Goal: Use online tool/utility: Utilize a website feature to perform a specific function

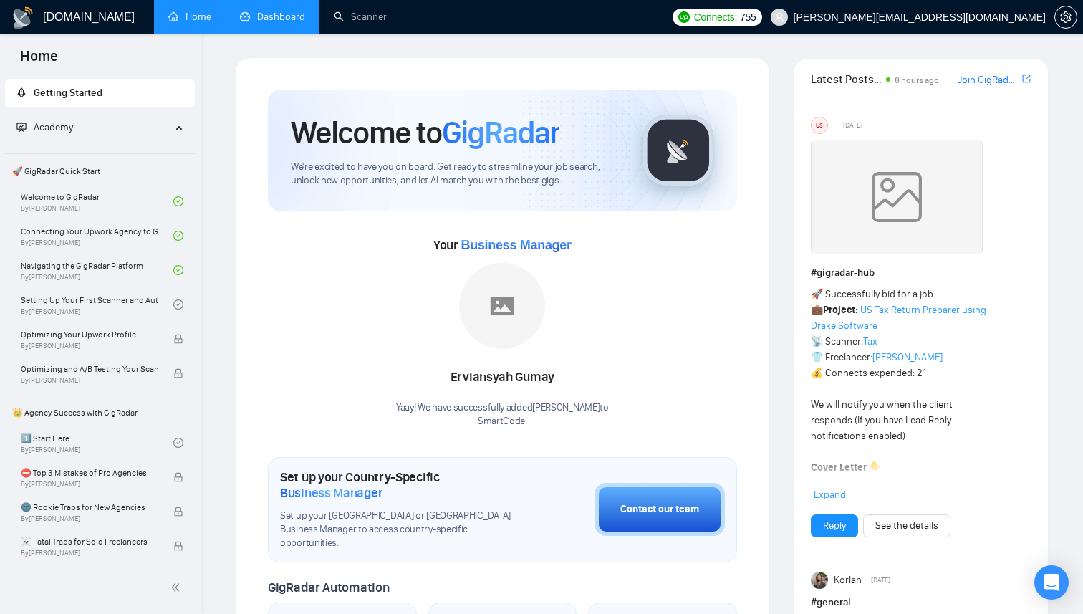
click at [254, 11] on link "Dashboard" at bounding box center [272, 17] width 65 height 12
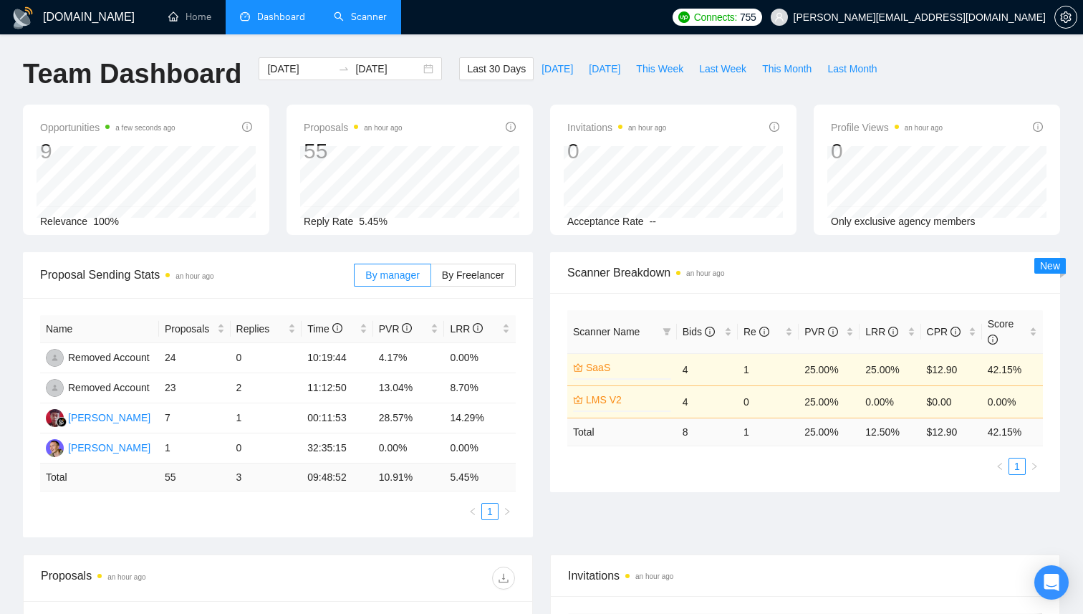
click at [362, 15] on link "Scanner" at bounding box center [360, 17] width 53 height 12
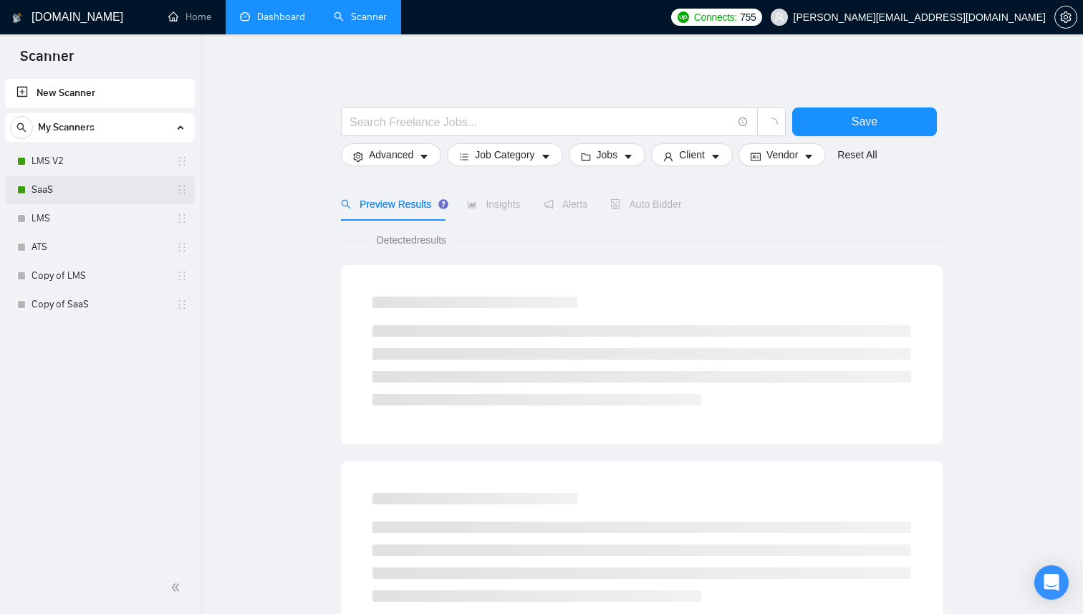
click at [55, 190] on link "SaaS" at bounding box center [100, 189] width 136 height 29
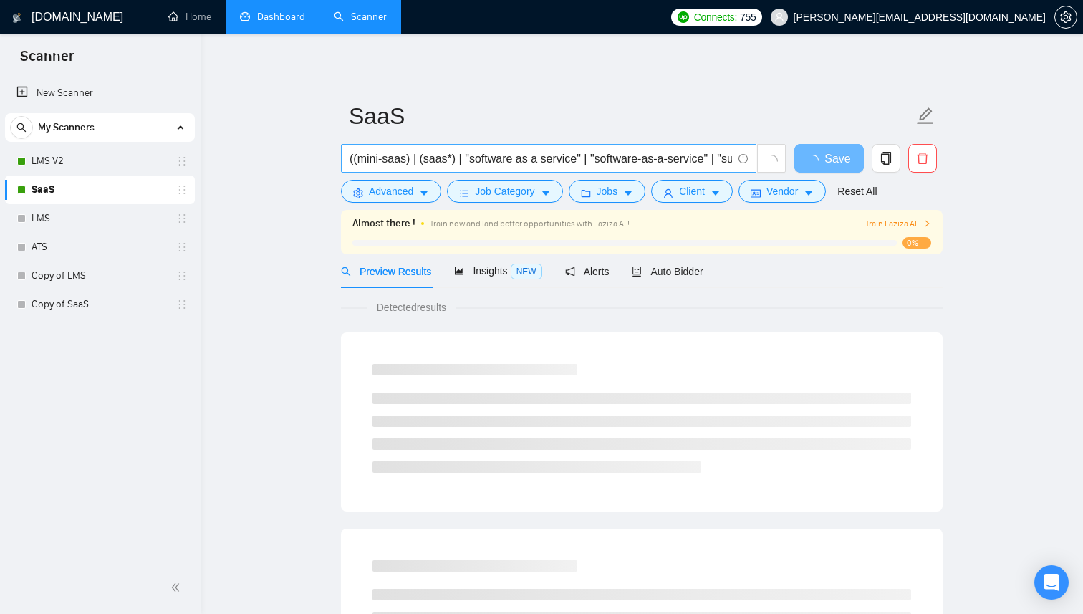
click at [471, 164] on input "((mini-saas) | (saas*) | "software as a service" | "software-as-a-service" | "s…" at bounding box center [541, 159] width 383 height 18
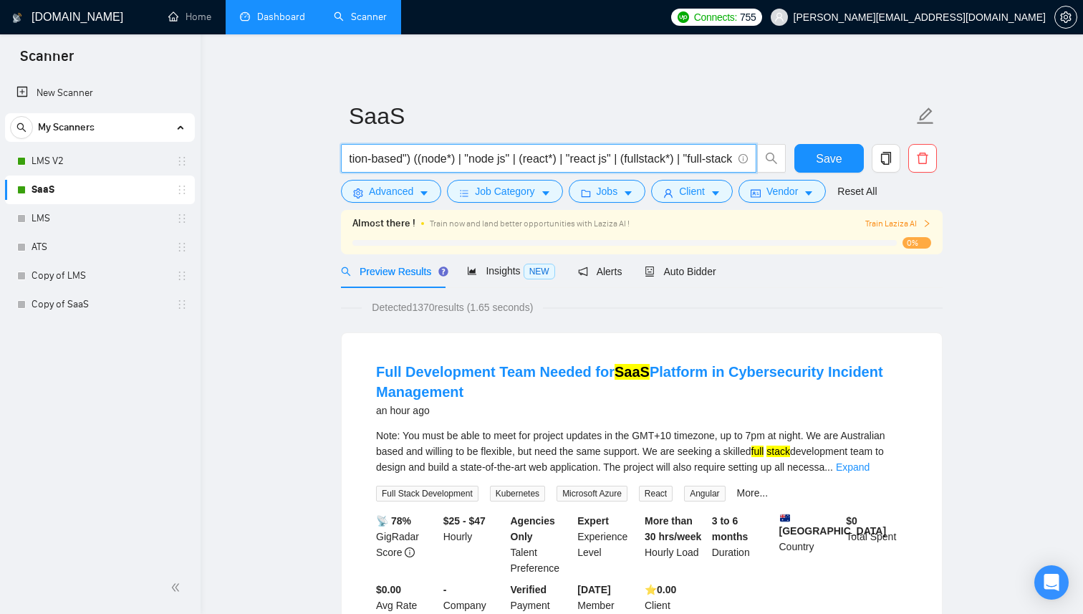
scroll to position [0, 529]
click at [438, 160] on input "((mini-saas) | (saas*) | "software as a service" | "software-as-a-service" | "s…" at bounding box center [541, 159] width 383 height 18
click at [64, 100] on link "New Scanner" at bounding box center [99, 93] width 167 height 29
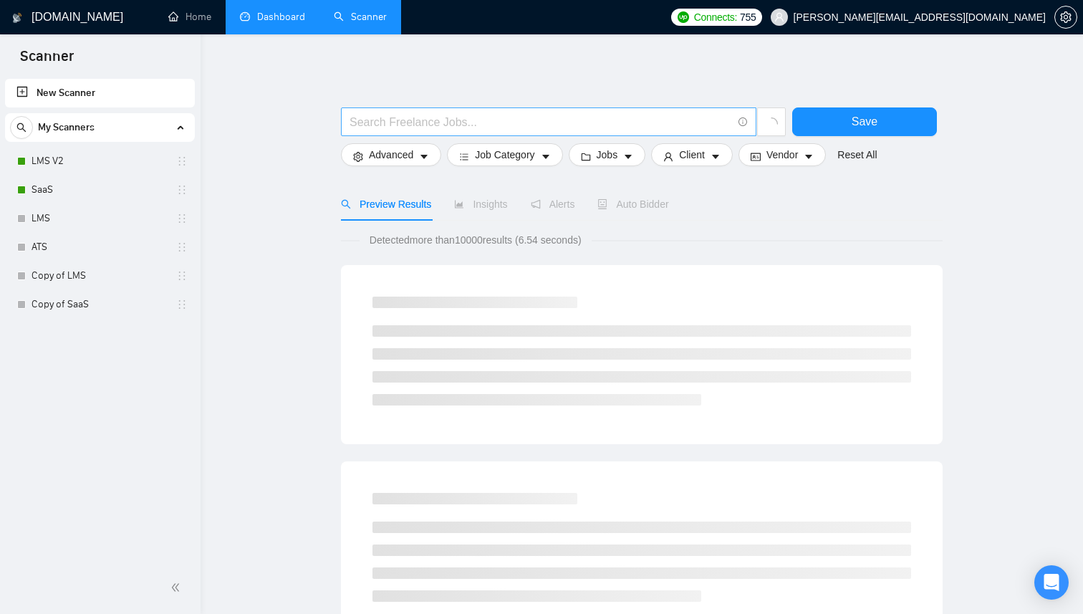
click at [436, 118] on input "text" at bounding box center [541, 122] width 383 height 18
paste input "((node*) | "node js" | (react*) | "react js" | (fullstack*) | "full-stack" | "f…"
type input "((node*) | "node js" | (react*) | "react js" | (fullstack*) | "full-stack" | "f…"
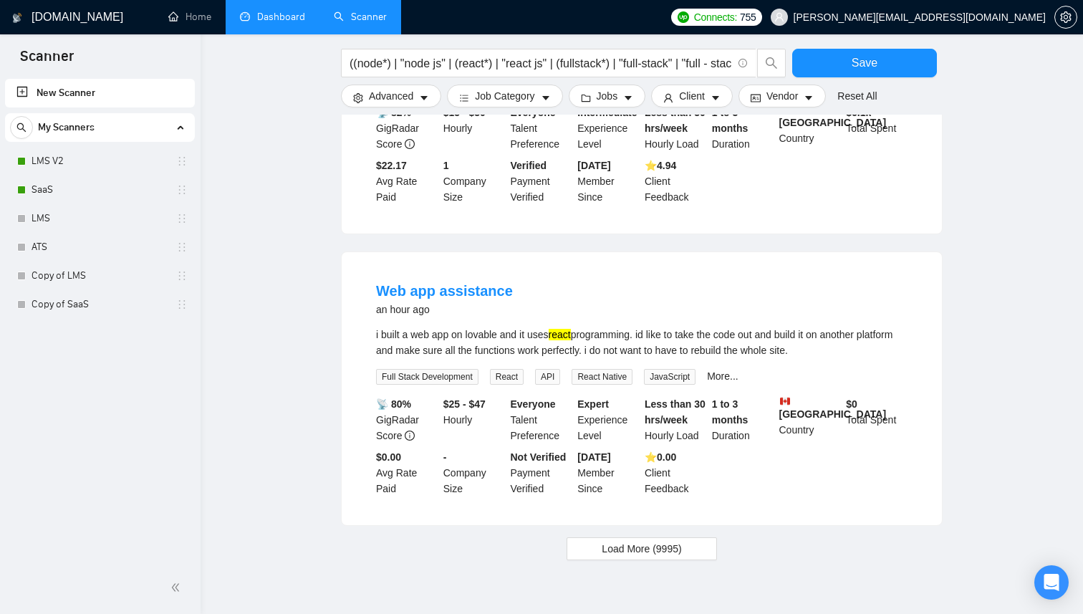
scroll to position [1312, 0]
